Goal: Task Accomplishment & Management: Manage account settings

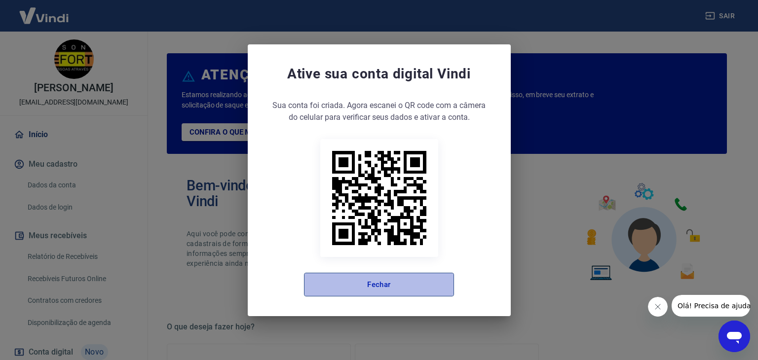
click at [389, 292] on button "Fechar" at bounding box center [379, 285] width 150 height 24
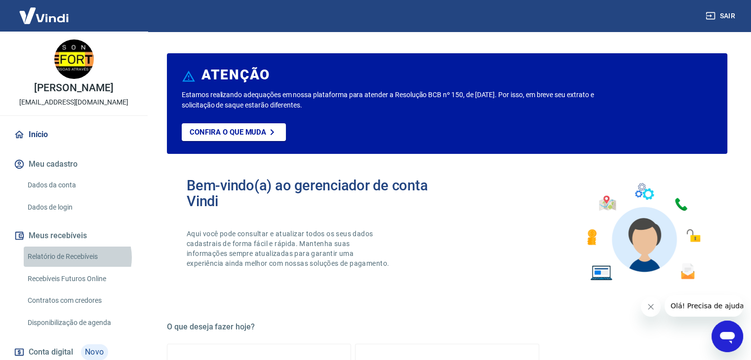
click at [77, 267] on link "Relatório de Recebíveis" at bounding box center [80, 257] width 112 height 20
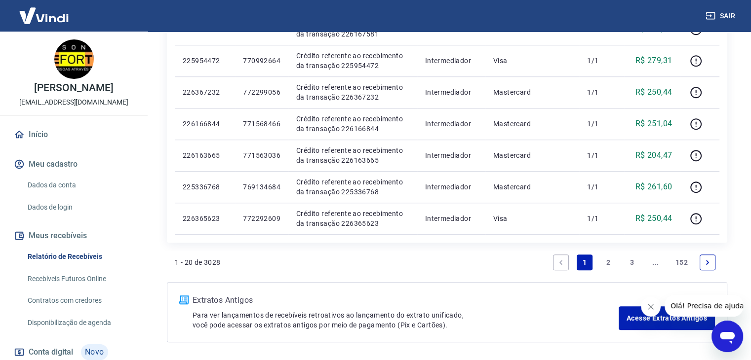
scroll to position [788, 0]
click at [613, 265] on link "2" at bounding box center [608, 263] width 16 height 16
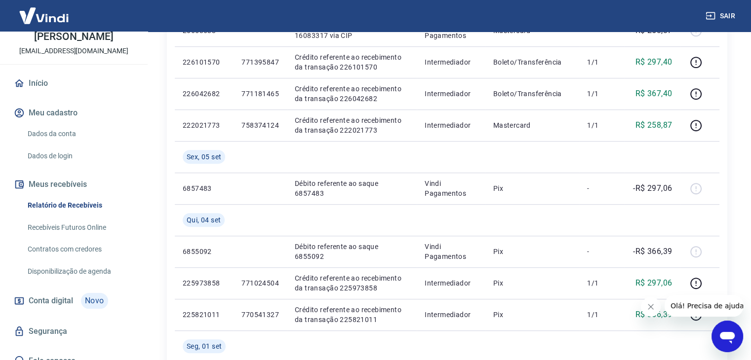
scroll to position [74, 0]
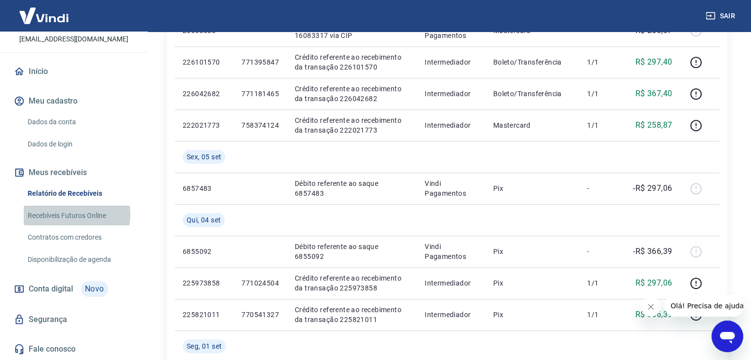
click at [73, 214] on link "Recebíveis Futuros Online" at bounding box center [80, 216] width 112 height 20
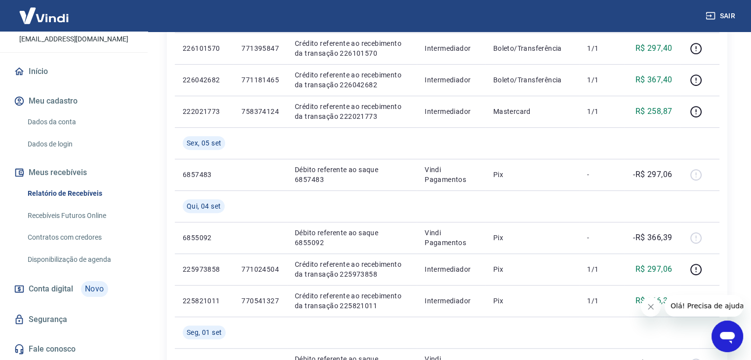
scroll to position [550, 0]
